Goal: Information Seeking & Learning: Check status

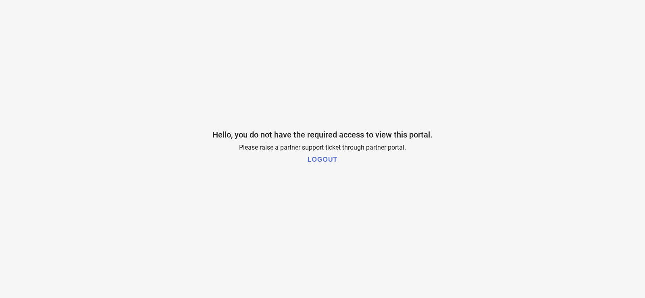
click at [314, 156] on h1 "LOGOUT" at bounding box center [323, 159] width 30 height 7
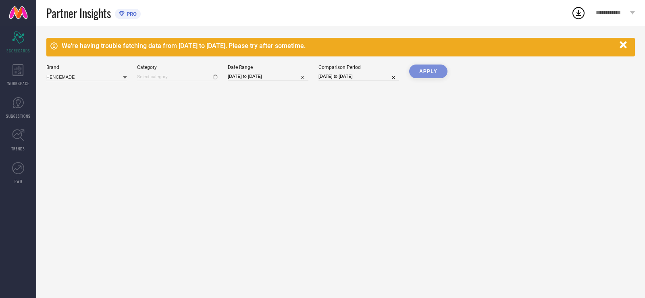
type input "All"
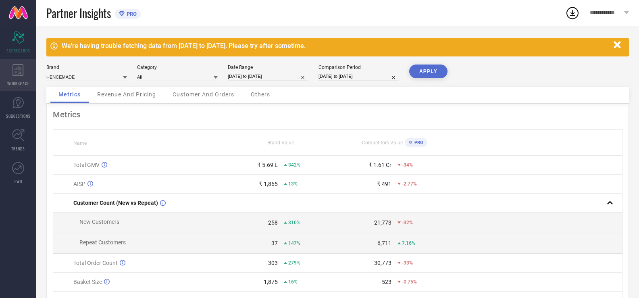
click at [20, 75] on icon at bounding box center [17, 70] width 11 height 12
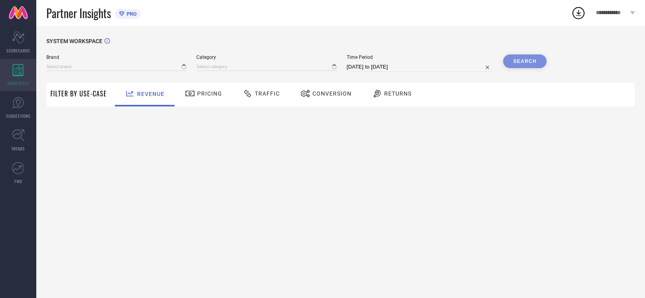
type input "HENCEMADE"
type input "All"
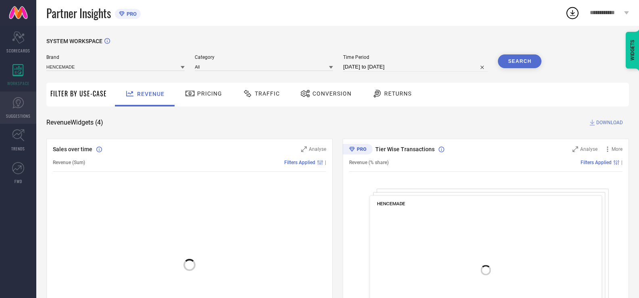
click at [17, 104] on icon at bounding box center [18, 103] width 12 height 12
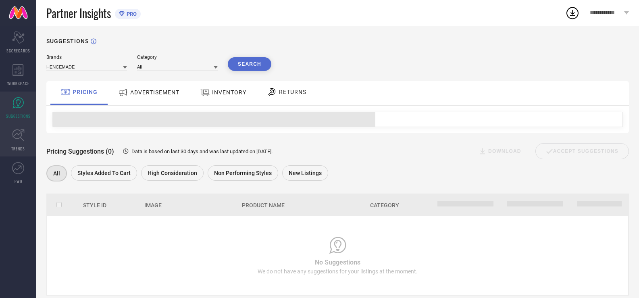
click at [28, 133] on link "TRENDS" at bounding box center [18, 140] width 36 height 32
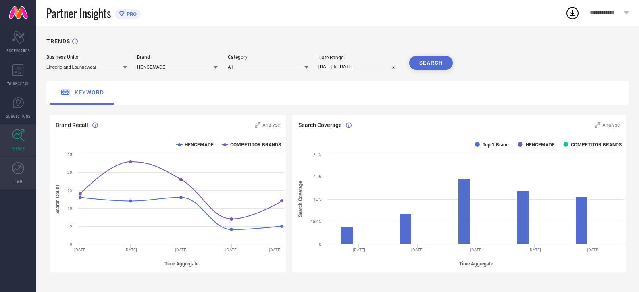
click at [11, 162] on link "FWD" at bounding box center [18, 173] width 36 height 32
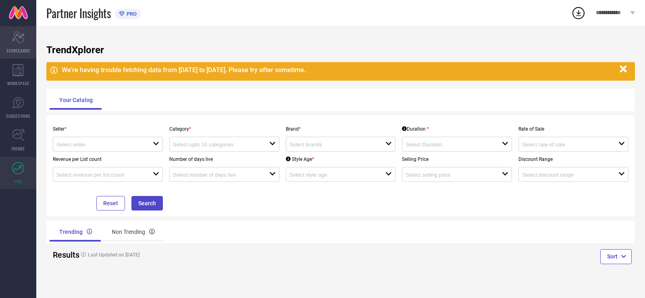
click at [14, 40] on icon at bounding box center [18, 37] width 12 height 12
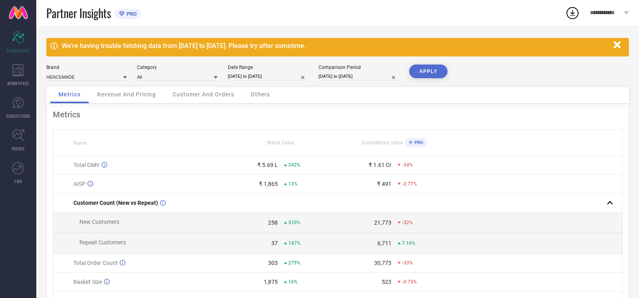
click at [622, 43] on icon "button" at bounding box center [617, 45] width 10 height 10
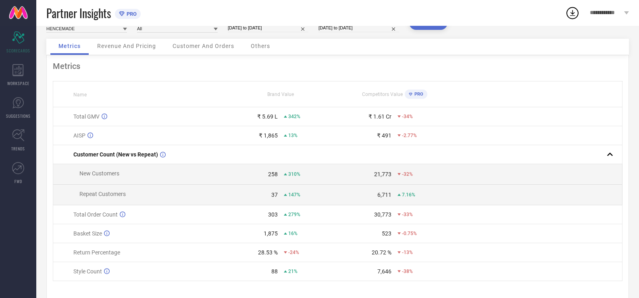
scroll to position [42, 0]
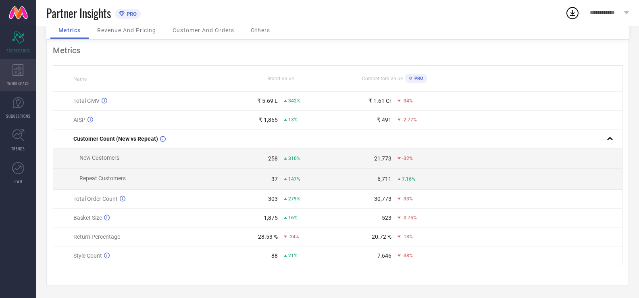
click at [15, 64] on icon at bounding box center [17, 70] width 11 height 12
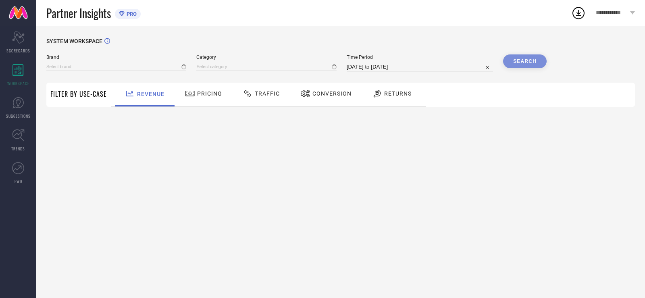
type input "HENCEMADE"
type input "All"
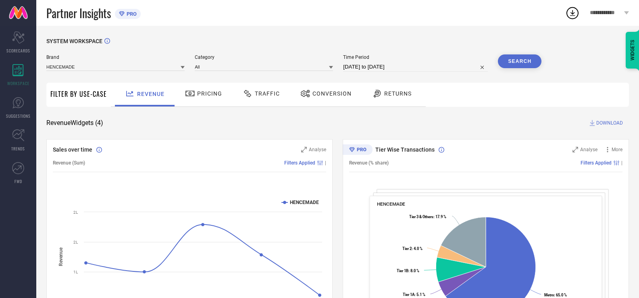
click at [266, 98] on div "Traffic" at bounding box center [261, 94] width 41 height 14
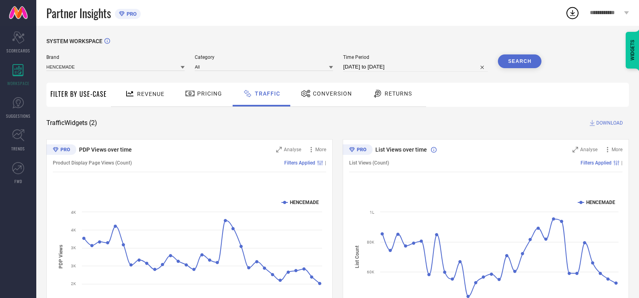
click at [331, 96] on span "Conversion" at bounding box center [332, 93] width 39 height 6
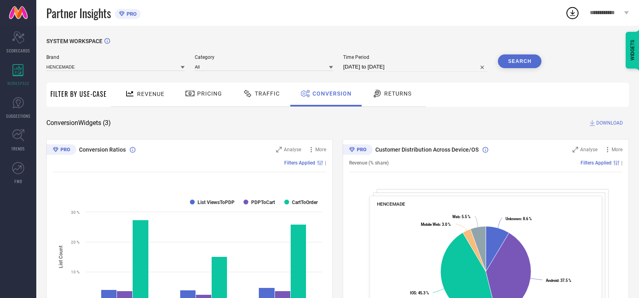
click at [133, 93] on icon at bounding box center [130, 94] width 10 height 10
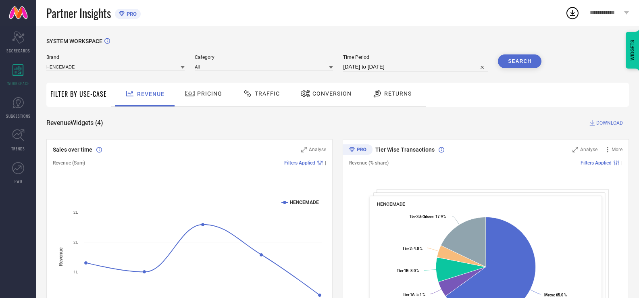
click at [88, 92] on span "Filter By Use-Case" at bounding box center [78, 94] width 56 height 10
click at [222, 94] on div "Pricing" at bounding box center [203, 94] width 41 height 14
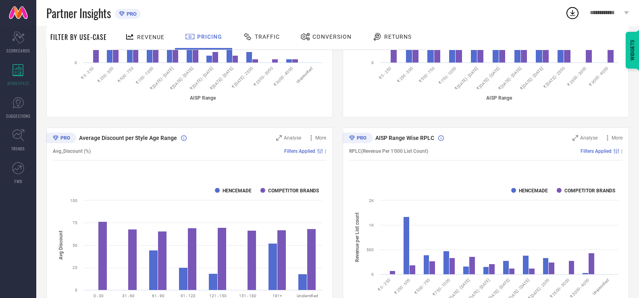
scroll to position [478, 0]
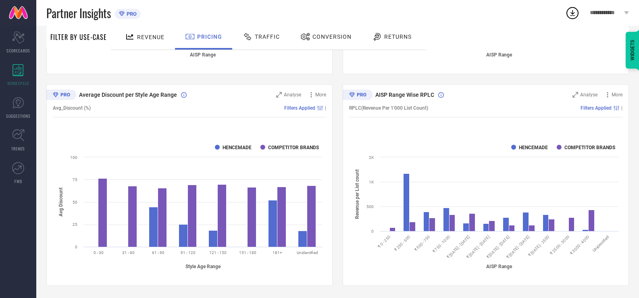
click at [258, 39] on span "Traffic" at bounding box center [267, 36] width 25 height 6
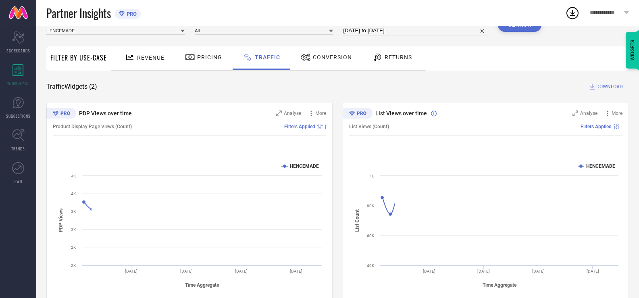
scroll to position [55, 0]
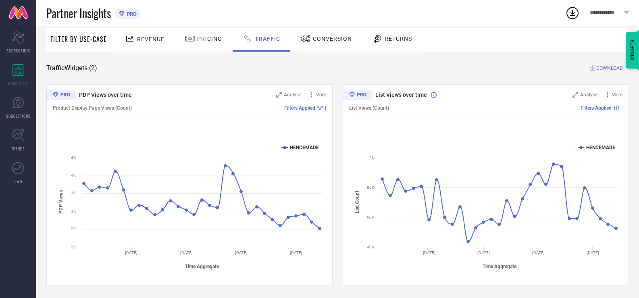
click at [323, 38] on span "Conversion" at bounding box center [332, 38] width 39 height 6
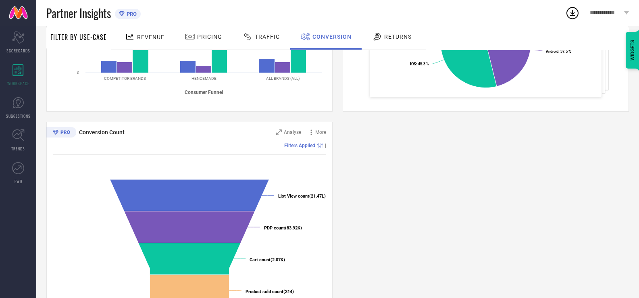
scroll to position [106, 0]
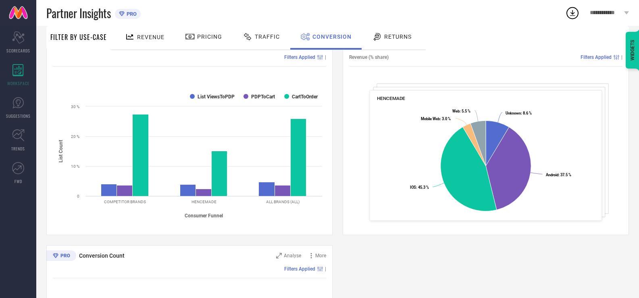
click at [387, 35] on span "Returns" at bounding box center [397, 36] width 27 height 6
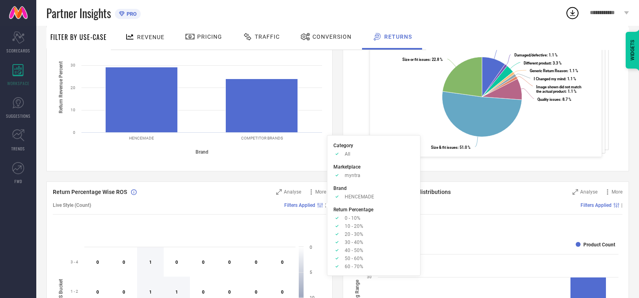
scroll to position [156, 0]
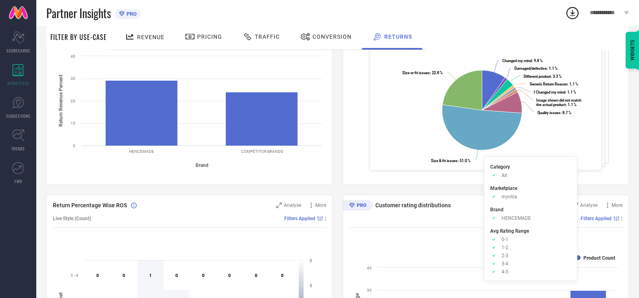
click at [603, 220] on span "Filters Applied" at bounding box center [595, 219] width 31 height 6
click at [599, 218] on span "Filters Applied" at bounding box center [595, 219] width 31 height 6
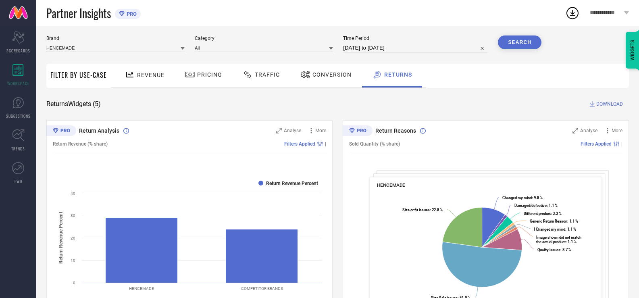
scroll to position [0, 0]
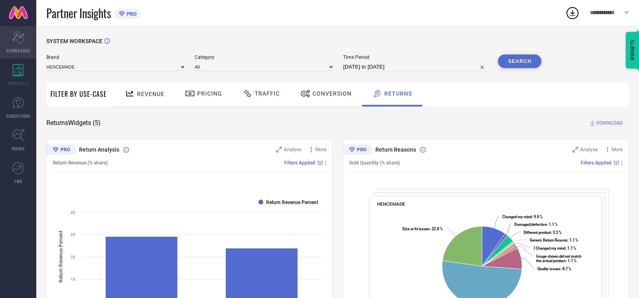
click at [14, 44] on div "Scorecard SCORECARDS" at bounding box center [18, 42] width 36 height 32
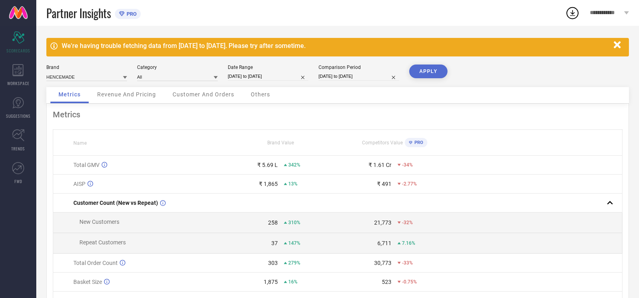
click at [619, 44] on icon "button" at bounding box center [616, 44] width 7 height 7
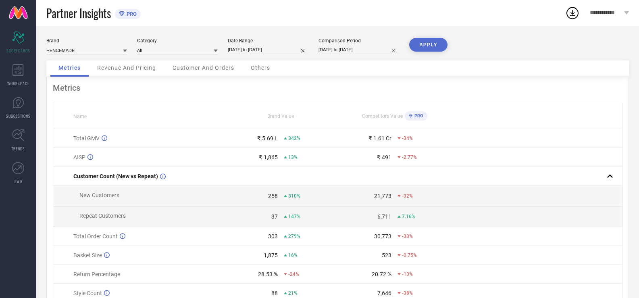
click at [134, 69] on span "Revenue And Pricing" at bounding box center [126, 67] width 59 height 6
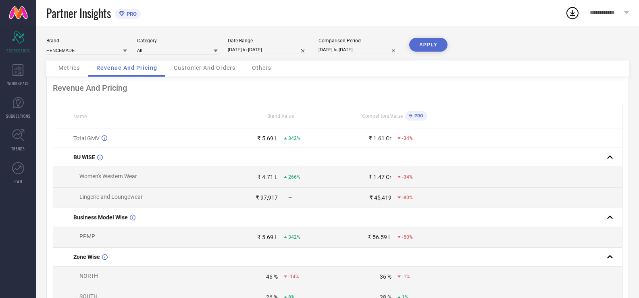
click at [183, 68] on span "Customer And Orders" at bounding box center [205, 67] width 62 height 6
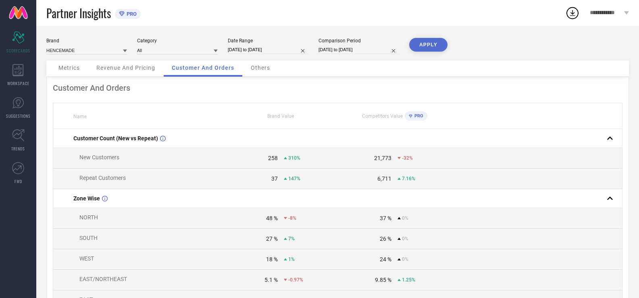
click at [270, 67] on div "Others" at bounding box center [260, 68] width 35 height 16
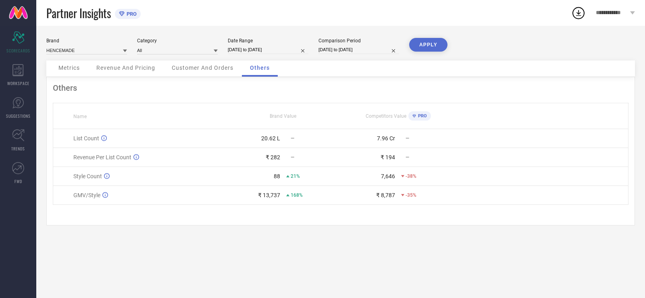
click at [67, 68] on span "Metrics" at bounding box center [68, 67] width 21 height 6
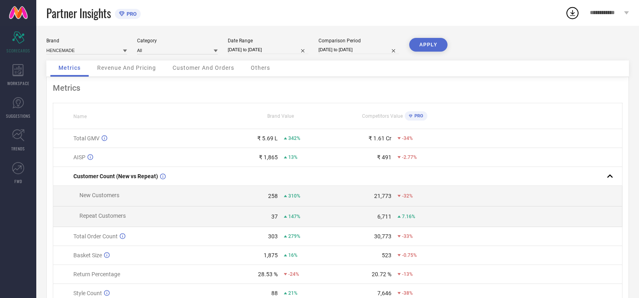
click at [121, 68] on span "Revenue And Pricing" at bounding box center [126, 67] width 59 height 6
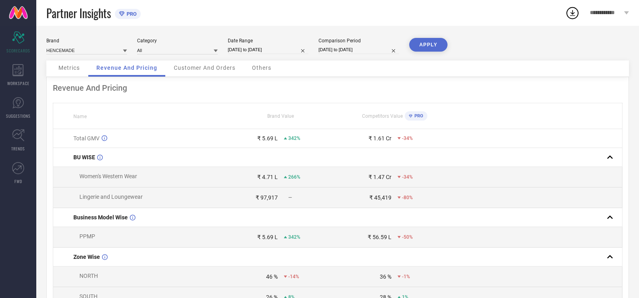
click at [20, 21] on link at bounding box center [18, 13] width 36 height 26
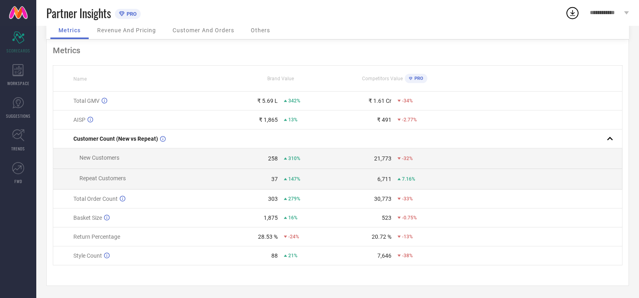
scroll to position [68, 0]
click at [12, 166] on icon at bounding box center [18, 168] width 12 height 12
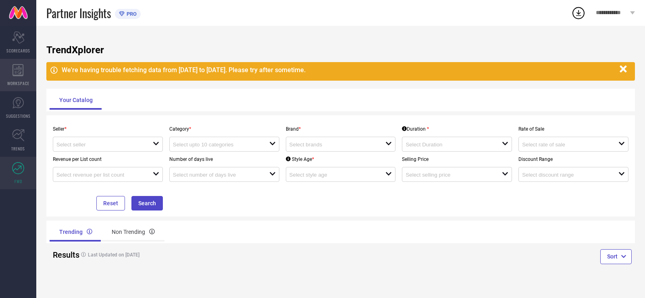
click at [19, 84] on span "WORKSPACE" at bounding box center [18, 83] width 22 height 6
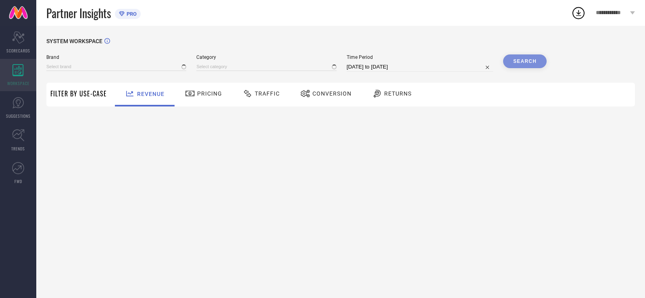
type input "HENCEMADE"
type input "All"
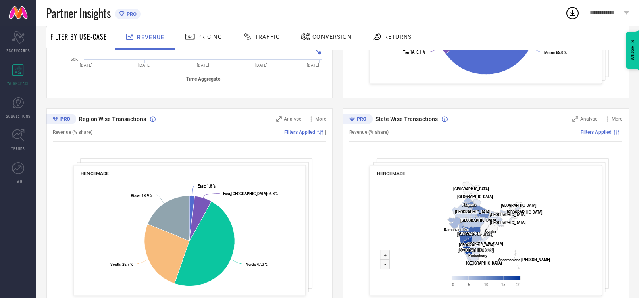
scroll to position [266, 0]
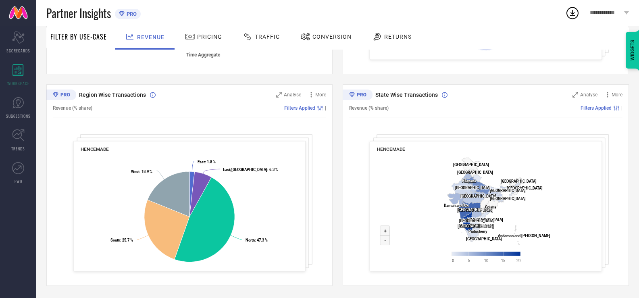
click at [207, 35] on span "Pricing" at bounding box center [209, 36] width 25 height 6
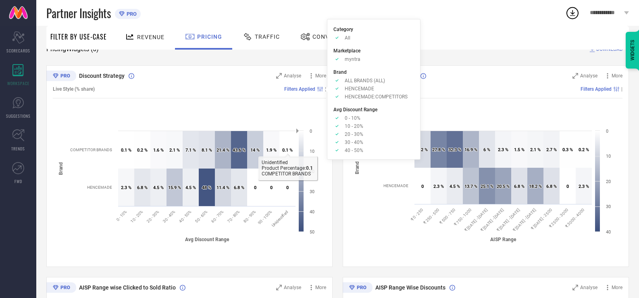
scroll to position [81, 0]
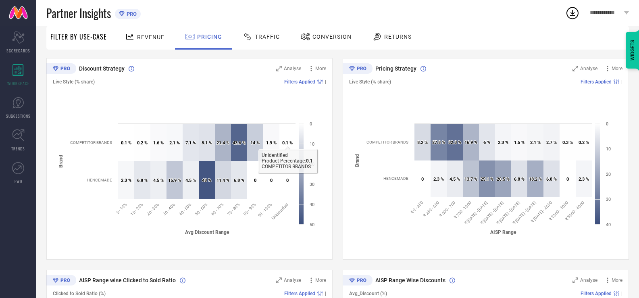
click at [257, 34] on span "Traffic" at bounding box center [267, 36] width 25 height 6
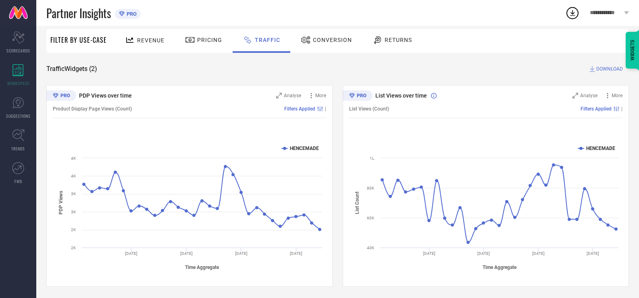
scroll to position [55, 0]
click at [319, 37] on span "Conversion" at bounding box center [332, 39] width 39 height 6
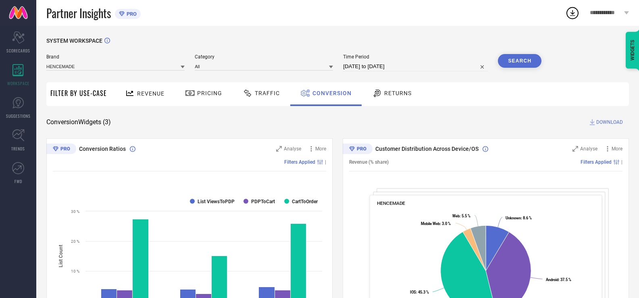
scroll to position [0, 0]
click at [25, 44] on div "Scorecard SCORECARDS" at bounding box center [18, 42] width 36 height 32
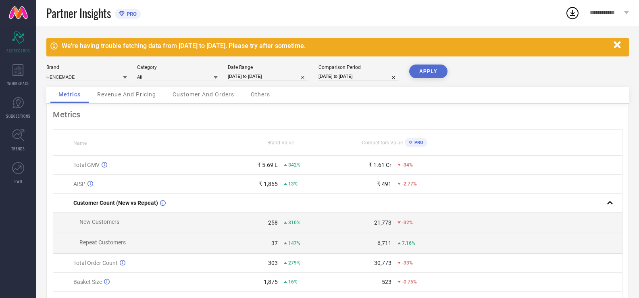
click at [190, 94] on span "Customer And Orders" at bounding box center [204, 94] width 62 height 6
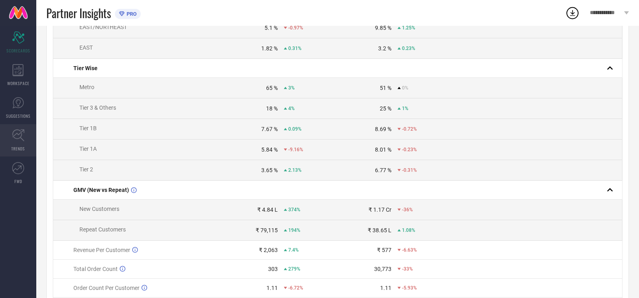
scroll to position [278, 0]
click at [20, 72] on icon at bounding box center [17, 70] width 11 height 12
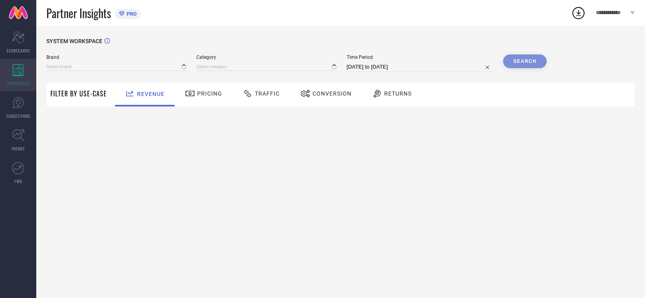
type input "HENCEMADE"
type input "All"
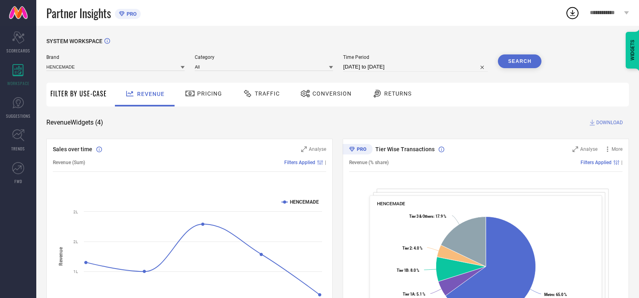
click at [198, 96] on span "Pricing" at bounding box center [209, 93] width 25 height 6
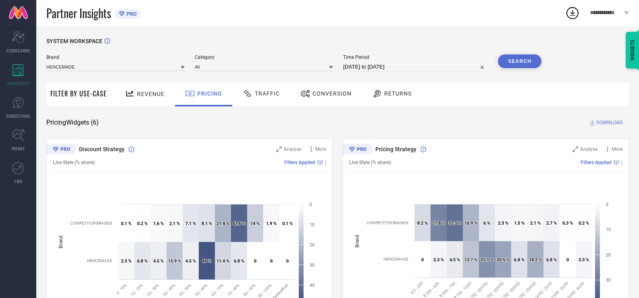
click at [262, 94] on span "Traffic" at bounding box center [267, 93] width 25 height 6
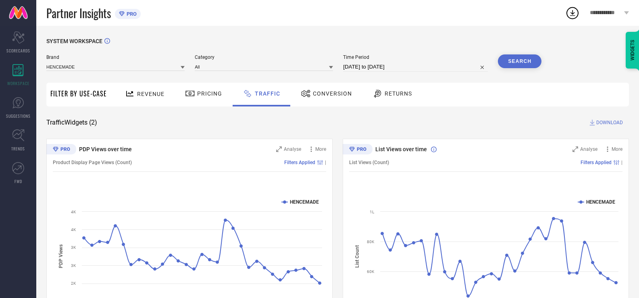
click at [320, 101] on div "Conversion" at bounding box center [326, 95] width 71 height 24
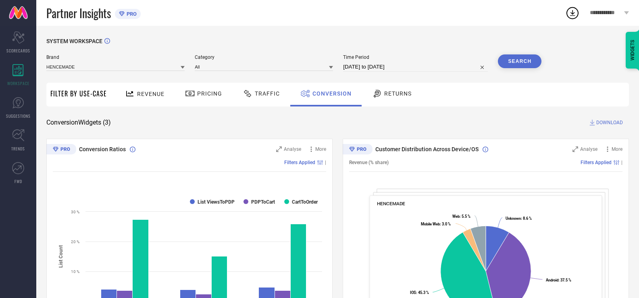
click at [402, 98] on div "Returns" at bounding box center [392, 94] width 44 height 14
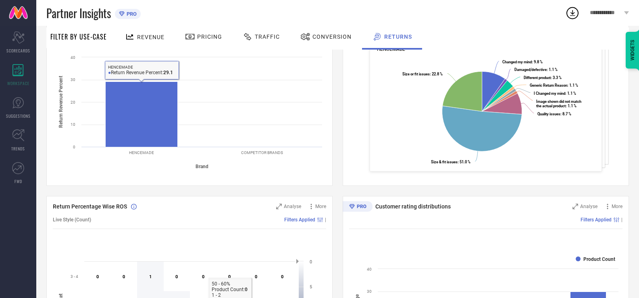
scroll to position [202, 0]
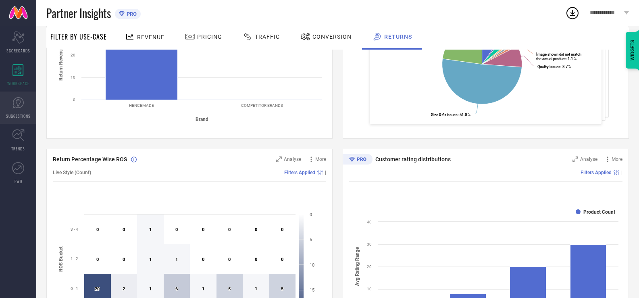
click at [21, 114] on span "SUGGESTIONS" at bounding box center [18, 116] width 25 height 6
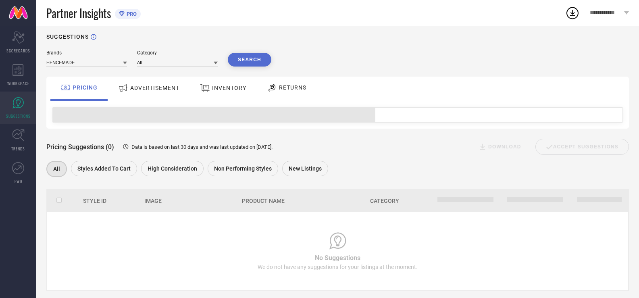
scroll to position [19, 0]
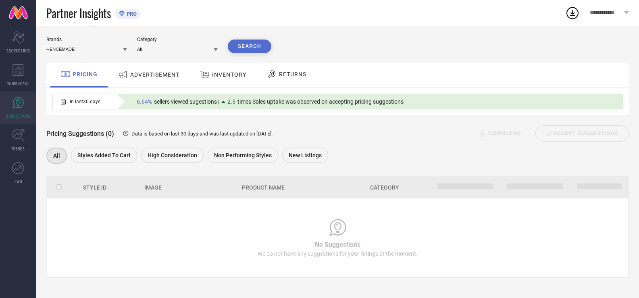
click at [141, 73] on span "ADVERTISEMENT" at bounding box center [154, 74] width 49 height 6
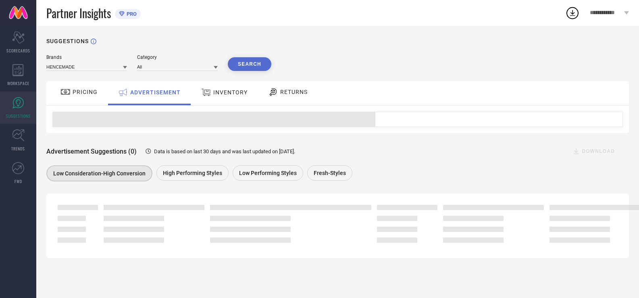
scroll to position [0, 0]
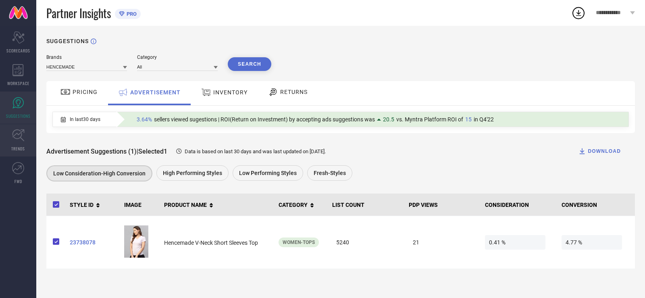
click at [7, 145] on link "TRENDS" at bounding box center [18, 140] width 36 height 32
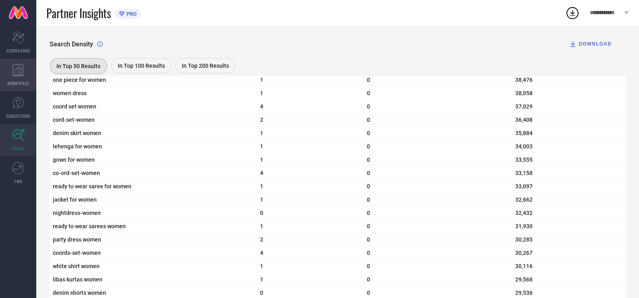
scroll to position [1875, 0]
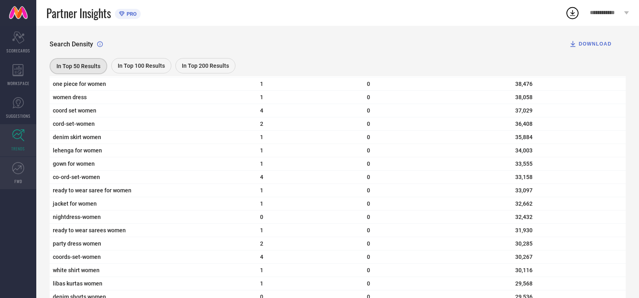
click at [19, 171] on icon at bounding box center [18, 168] width 12 height 12
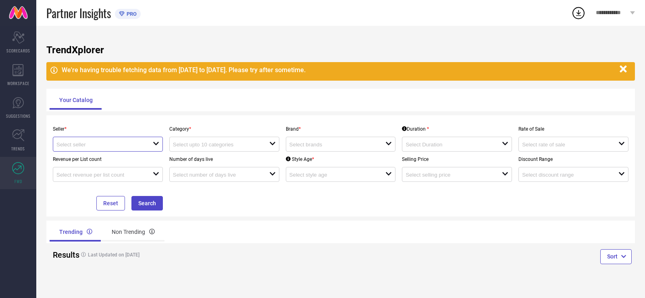
click at [90, 147] on input at bounding box center [99, 144] width 87 height 6
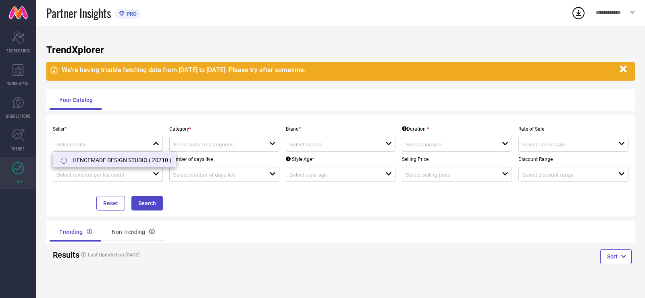
click at [93, 163] on li "HENCEMADE DESIGN STUDIO ( 20710 )" at bounding box center [114, 159] width 122 height 15
type input "HENCEMADE DESIGN STUDIO ( 20710 )"
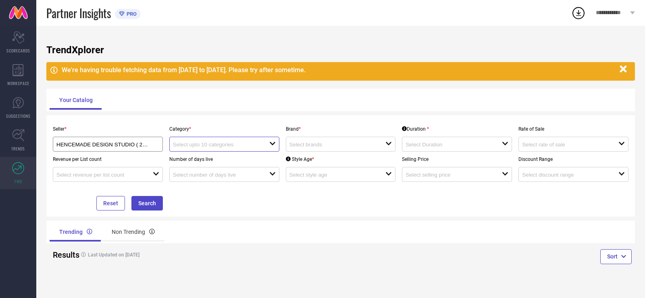
click at [236, 143] on input at bounding box center [216, 144] width 87 height 6
click at [231, 157] on div "No results found" at bounding box center [224, 159] width 110 height 14
click at [304, 147] on input at bounding box center [332, 144] width 87 height 6
click at [308, 171] on li "HENCEMADE" at bounding box center [340, 174] width 109 height 15
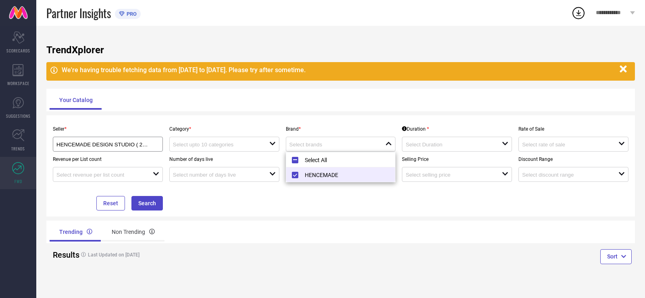
type input "HENCEMADE"
click at [415, 141] on div at bounding box center [454, 144] width 96 height 8
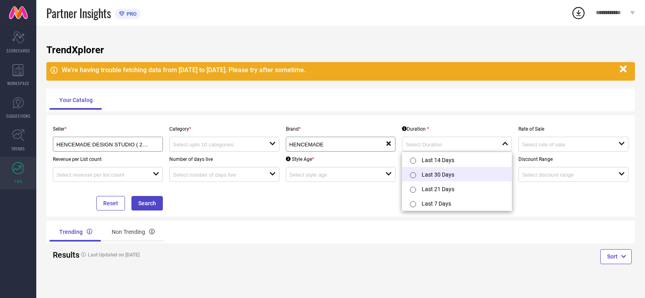
click at [406, 174] on li "Last 30 Days" at bounding box center [456, 174] width 109 height 15
type input "Last 30 Days"
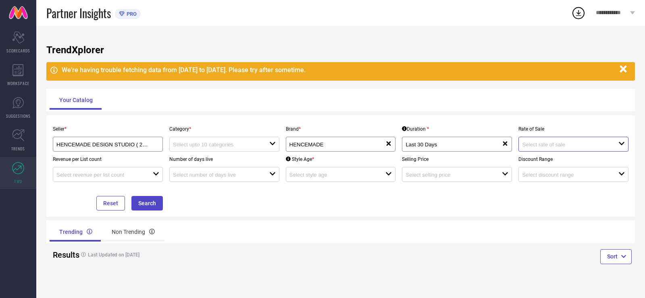
click at [552, 147] on input at bounding box center [565, 144] width 87 height 6
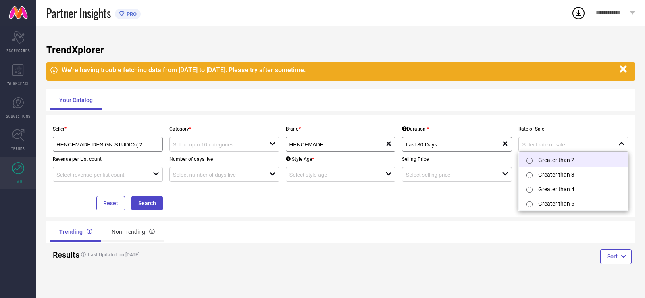
click at [524, 158] on label at bounding box center [528, 160] width 9 height 8
type input "Greater than 2"
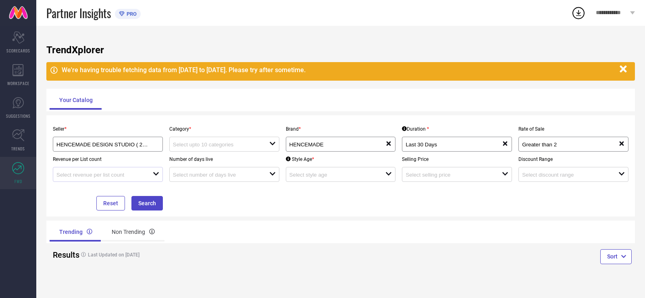
click at [120, 171] on div at bounding box center [104, 175] width 96 height 8
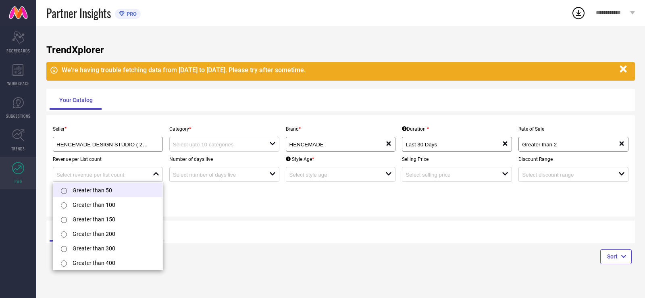
click at [121, 184] on li "Greater than 50" at bounding box center [107, 190] width 109 height 15
type input "Greater than 50"
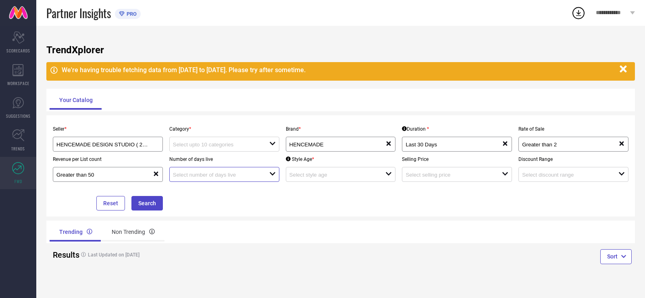
click at [216, 174] on input at bounding box center [216, 175] width 87 height 6
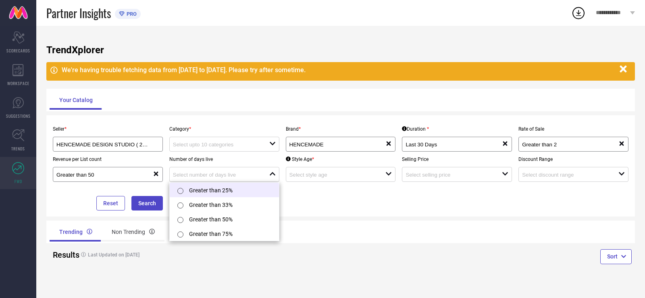
click at [219, 194] on li "Greater than 25%" at bounding box center [224, 190] width 109 height 15
type input "Greater than 25%"
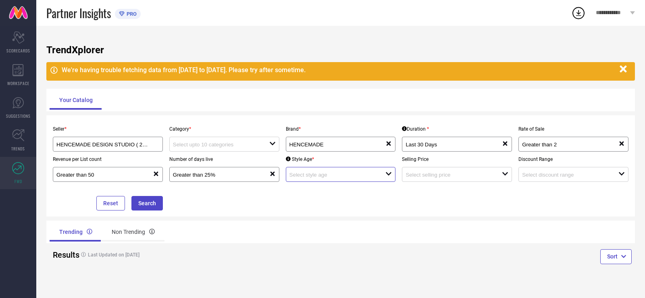
click at [341, 173] on input at bounding box center [332, 175] width 87 height 6
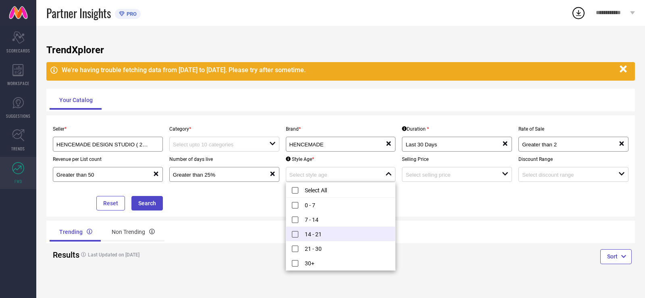
click at [295, 237] on li "14 - 21" at bounding box center [340, 234] width 109 height 15
click at [297, 249] on li "21 - 30" at bounding box center [340, 248] width 109 height 15
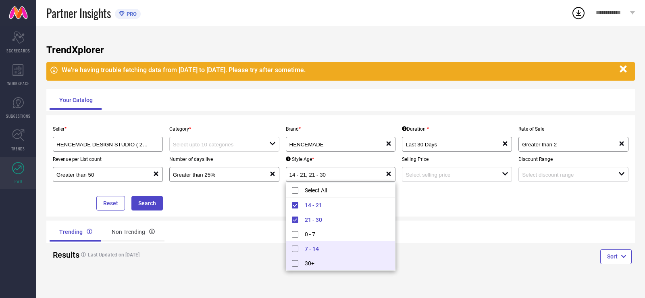
click at [295, 265] on li "30+" at bounding box center [340, 263] width 109 height 15
type input "14 - 21, + 2 more"
drag, startPoint x: 466, startPoint y: 239, endPoint x: 466, endPoint y: 228, distance: 11.3
click at [467, 239] on div "Trending Non Trending" at bounding box center [340, 231] width 589 height 23
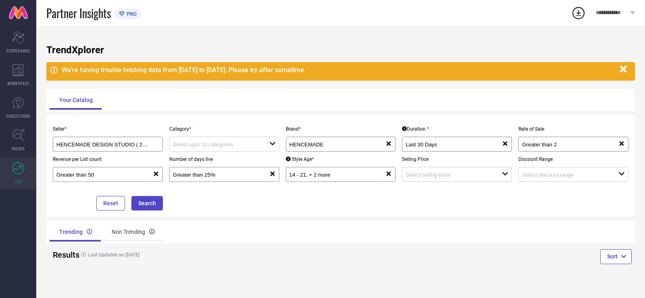
click at [454, 179] on div "open" at bounding box center [457, 174] width 110 height 15
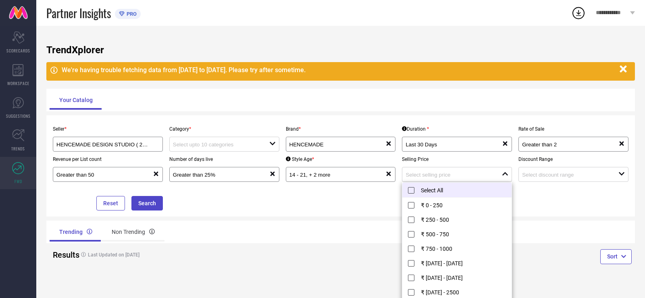
click at [433, 188] on li "Select All" at bounding box center [456, 190] width 109 height 15
type input "₹ 0 - 250, + 11 more"
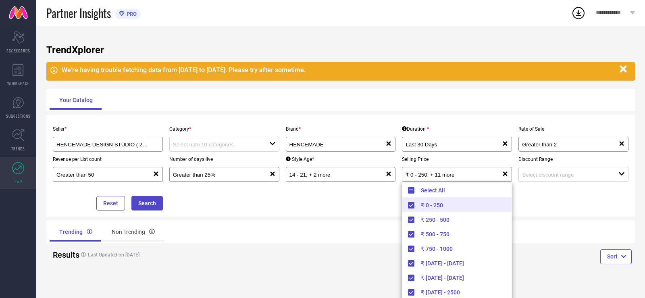
click at [572, 195] on div "Seller * HENCEMADE DESIGN STUDIO ( 20710 ) Category * open Brand * HENCEMADE re…" at bounding box center [341, 165] width 582 height 89
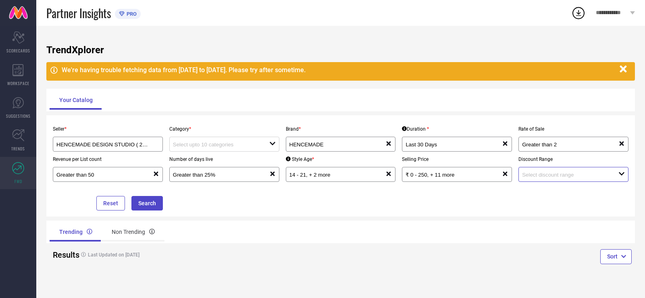
click at [575, 178] on input at bounding box center [565, 175] width 87 height 6
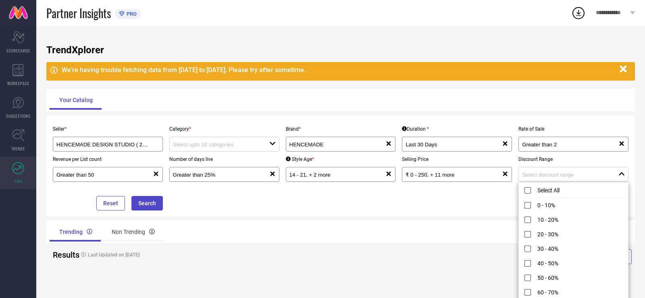
click at [513, 186] on div "Seller * HENCEMADE DESIGN STUDIO ( 20710 ) Category * open Brand * HENCEMADE re…" at bounding box center [341, 165] width 582 height 89
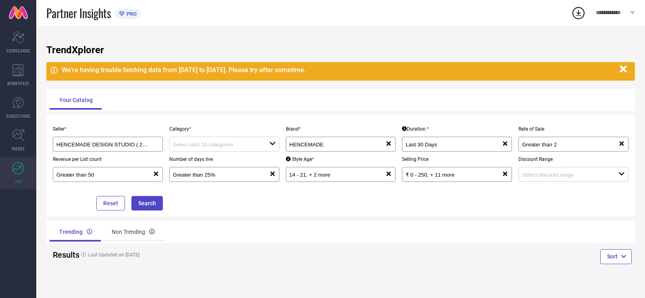
drag, startPoint x: 545, startPoint y: 171, endPoint x: 544, endPoint y: 177, distance: 6.9
click at [545, 172] on div "open" at bounding box center [573, 174] width 110 height 15
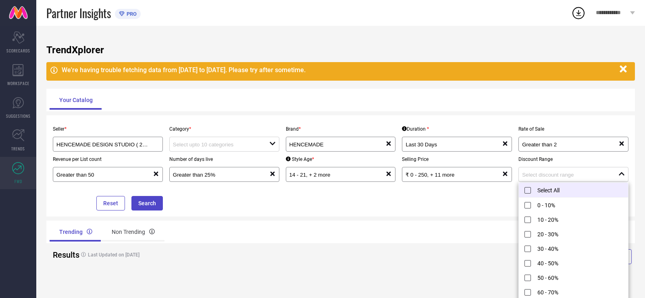
click at [530, 192] on li "Select All" at bounding box center [573, 190] width 109 height 15
type input "0 - 10%, + 10 more"
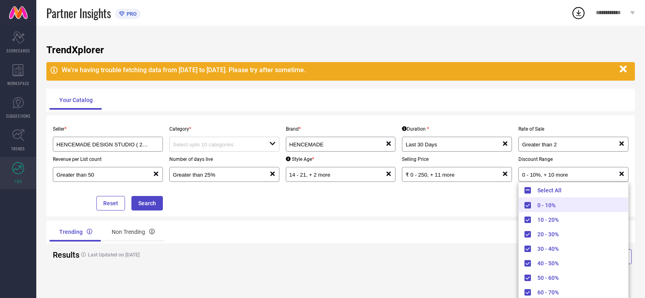
click at [423, 203] on div "Seller * HENCEMADE DESIGN STUDIO ( 20710 ) Category * open Brand * HENCEMADE re…" at bounding box center [341, 165] width 582 height 89
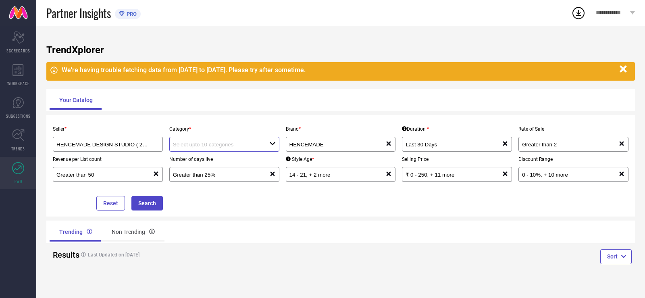
click at [187, 142] on input at bounding box center [216, 144] width 87 height 6
click at [223, 157] on div "No results found" at bounding box center [224, 159] width 110 height 14
click at [145, 150] on div "HENCEMADE DESIGN STUDIO ( 20710 )" at bounding box center [108, 144] width 110 height 15
click at [140, 145] on input "HENCEMADE DESIGN STUDIO ( 20710 )" at bounding box center [102, 144] width 92 height 6
click at [268, 230] on div "Trending Non Trending" at bounding box center [194, 231] width 288 height 19
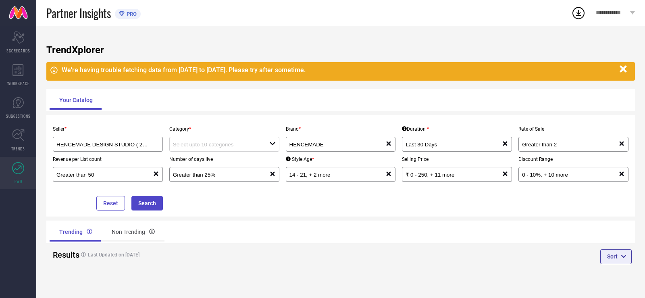
click at [609, 254] on button "Sort" at bounding box center [615, 256] width 31 height 15
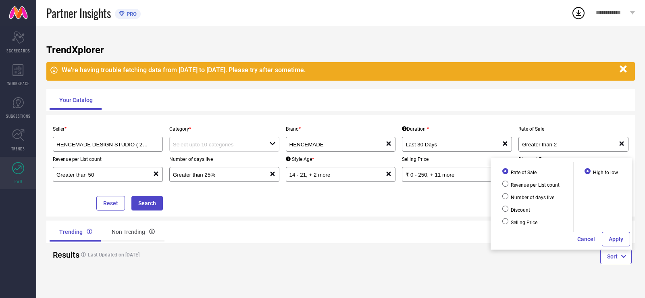
click at [423, 215] on div "Seller * HENCEMADE DESIGN STUDIO ( 20710 ) Category * open Brand * HENCEMADE re…" at bounding box center [340, 165] width 589 height 101
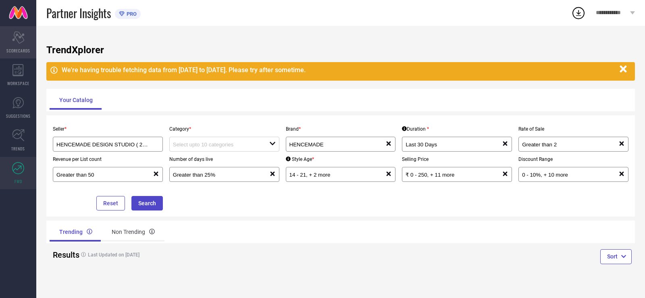
click at [13, 45] on div "Scorecard SCORECARDS" at bounding box center [18, 42] width 36 height 32
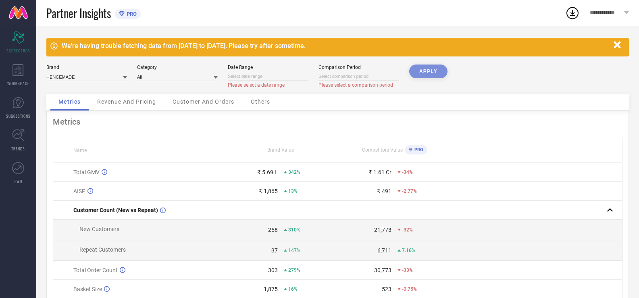
click at [261, 79] on input at bounding box center [268, 76] width 81 height 8
select select "7"
select select "2025"
select select "8"
select select "2025"
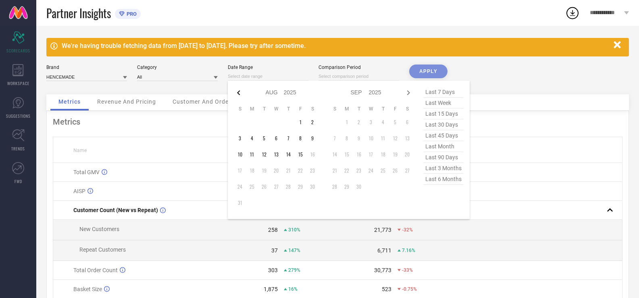
click at [236, 93] on icon at bounding box center [239, 93] width 10 height 10
select select "6"
select select "2025"
select select "7"
select select "2025"
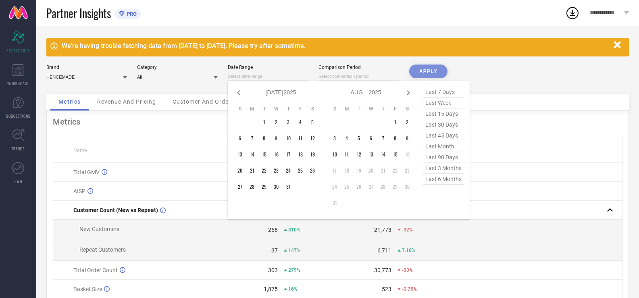
click at [433, 122] on span "last 30 days" at bounding box center [443, 124] width 40 height 11
type input "17-07-2025 to 15-08-2025"
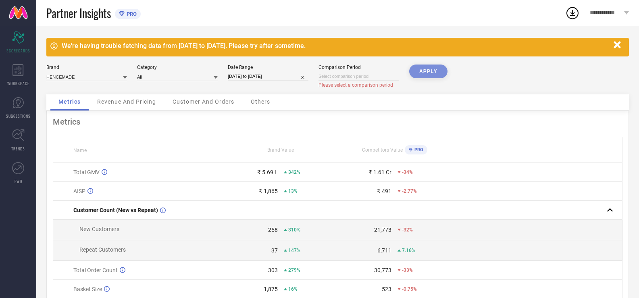
select select "7"
select select "2025"
select select "8"
select select "2025"
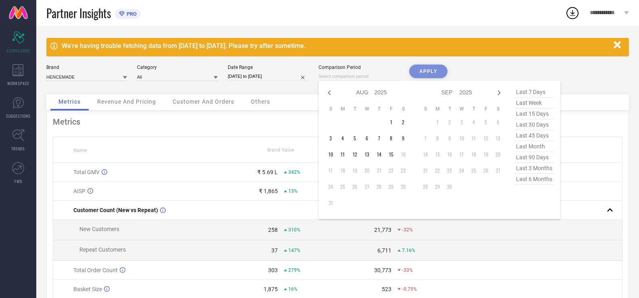
click at [334, 77] on input at bounding box center [358, 76] width 81 height 8
type input "After 15-08-2025"
drag, startPoint x: 387, startPoint y: 154, endPoint x: 401, endPoint y: 127, distance: 30.5
click at [387, 154] on td "15" at bounding box center [391, 154] width 12 height 12
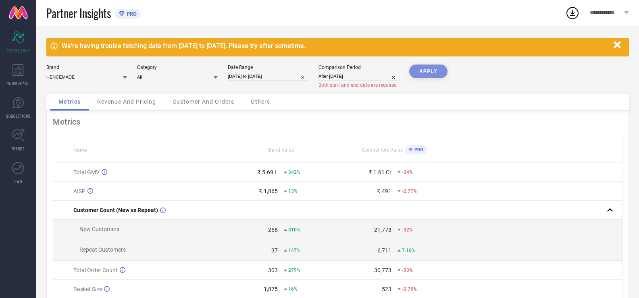
click at [424, 76] on div "APPLY" at bounding box center [428, 79] width 38 height 30
click at [429, 71] on div "APPLY" at bounding box center [428, 79] width 38 height 30
select select "7"
select select "2025"
select select "8"
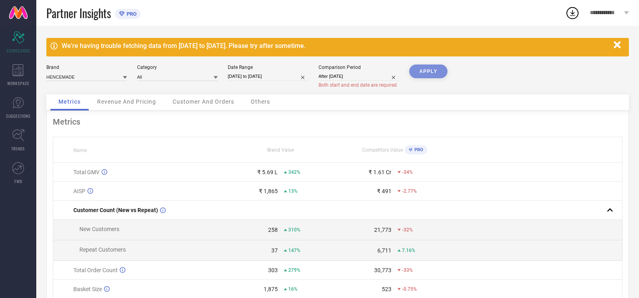
select select "2025"
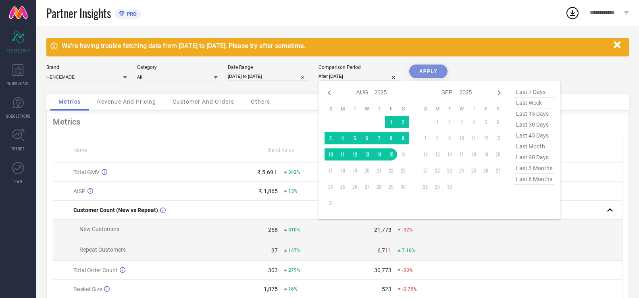
click at [366, 73] on input "After 15-08-2025" at bounding box center [358, 76] width 81 height 8
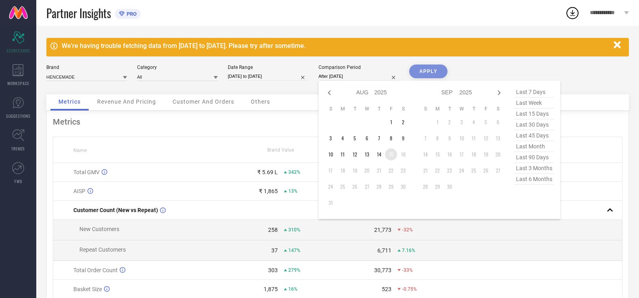
type input "15-08-2025 to 15-08-2025"
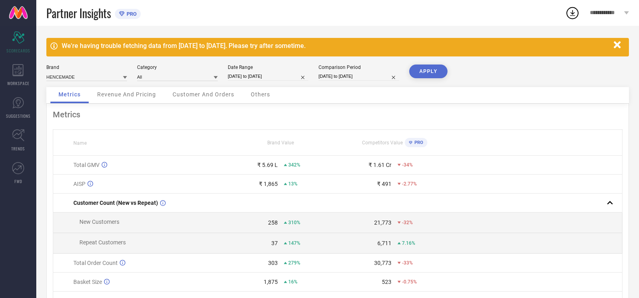
click at [422, 75] on button "APPLY" at bounding box center [428, 71] width 38 height 14
